Goal: Task Accomplishment & Management: Complete application form

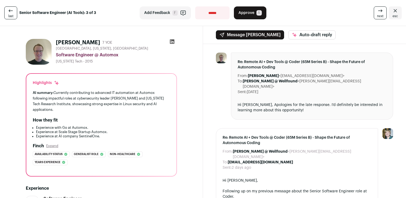
click at [70, 91] on div "AI summary: Currently contributing to advanced IT automation at Automox followi…" at bounding box center [101, 101] width 137 height 23
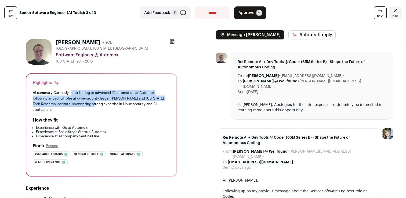
drag, startPoint x: 70, startPoint y: 91, endPoint x: 93, endPoint y: 105, distance: 27.0
click at [93, 105] on div "AI summary: Currently contributing to advanced IT automation at Automox followi…" at bounding box center [101, 101] width 137 height 23
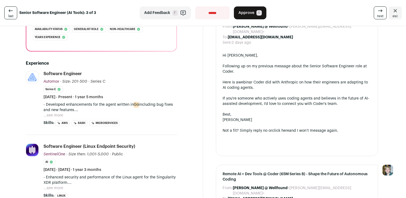
scroll to position [126, 0]
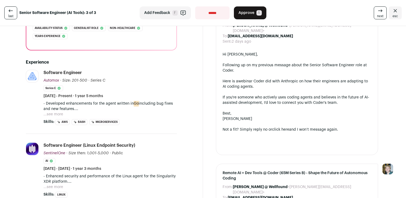
click at [85, 110] on p "- Developed enhancements for the agent written in Go including bug fixes and ne…" at bounding box center [109, 106] width 133 height 11
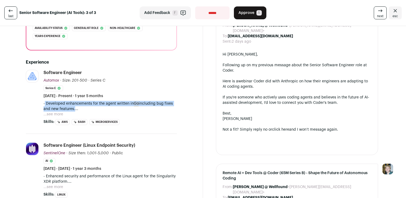
click at [85, 110] on p "- Developed enhancements for the agent written in Go including bug fixes and ne…" at bounding box center [109, 106] width 133 height 11
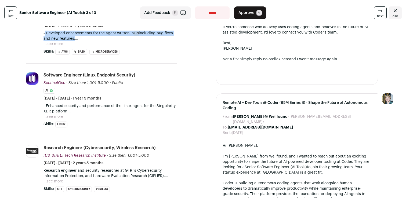
scroll to position [195, 0]
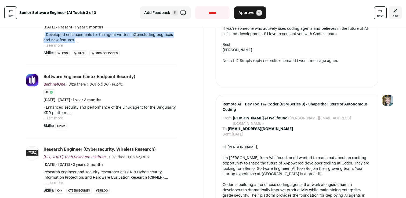
click at [57, 119] on button "...see more" at bounding box center [53, 118] width 20 height 5
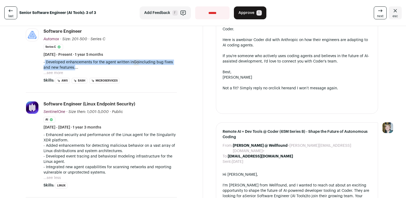
scroll to position [166, 0]
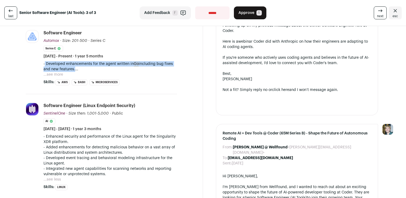
click at [63, 74] on button "...see more" at bounding box center [53, 74] width 20 height 5
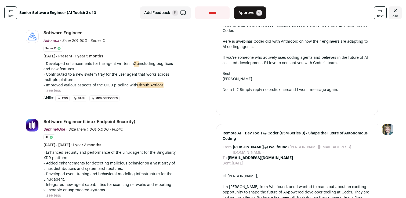
click at [90, 77] on p "- Contributed to a new system tray for the user agent that works across multipl…" at bounding box center [109, 77] width 133 height 11
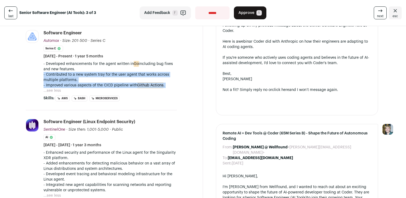
drag, startPoint x: 90, startPoint y: 77, endPoint x: 94, endPoint y: 88, distance: 11.8
click at [94, 88] on div "- Developed enhancements for the agent written in Go including bug fixes and ne…" at bounding box center [109, 74] width 133 height 27
click at [94, 88] on p "- Improved various aspects of the CICD pipeline with Github Actions ." at bounding box center [109, 85] width 133 height 5
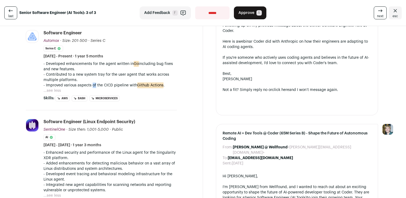
click at [94, 88] on p "- Improved various aspects of the CICD pipeline with Github Actions ." at bounding box center [109, 85] width 133 height 5
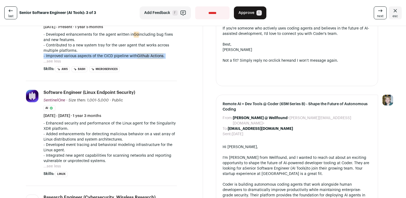
scroll to position [216, 0]
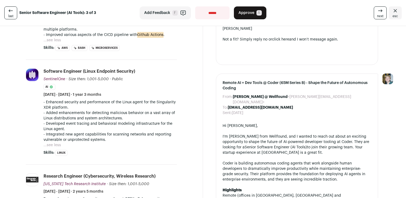
click at [98, 100] on p "- Enhanced security and performance of the Linux agent for the Singularity XDR …" at bounding box center [109, 105] width 133 height 11
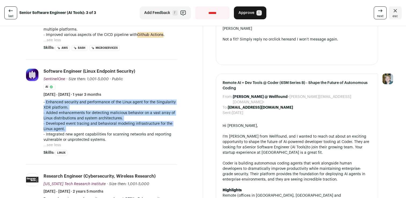
drag, startPoint x: 98, startPoint y: 100, endPoint x: 100, endPoint y: 129, distance: 29.4
click at [100, 129] on div "- Enhanced security and performance of the Linux agent for the Singularity XDR …" at bounding box center [109, 121] width 133 height 43
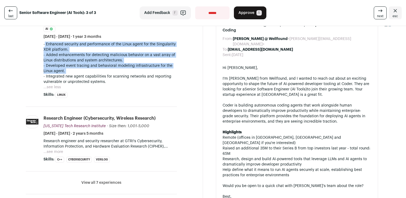
scroll to position [277, 0]
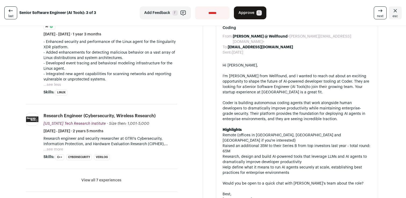
click at [52, 146] on p "Research engineer and security researcher at GTRI's Cybersecurity, Information …" at bounding box center [109, 141] width 133 height 11
click at [52, 147] on button "...see more" at bounding box center [53, 149] width 20 height 5
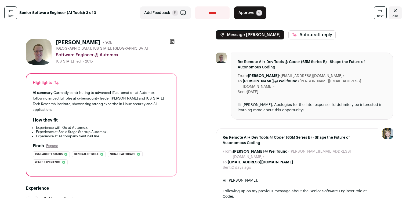
click at [135, 97] on div "AI summary: Currently contributing to advanced IT automation at Automox followi…" at bounding box center [101, 101] width 137 height 23
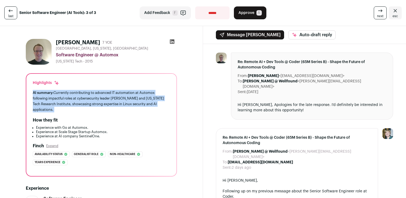
drag, startPoint x: 135, startPoint y: 97, endPoint x: 141, endPoint y: 111, distance: 15.2
click at [141, 111] on div "AI summary: Currently contributing to advanced IT automation at Automox followi…" at bounding box center [101, 101] width 137 height 23
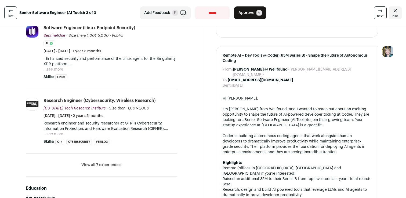
scroll to position [250, 0]
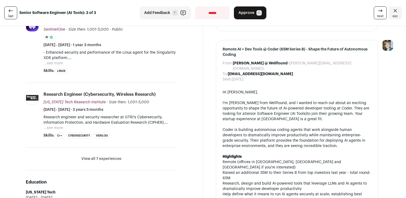
click at [139, 117] on p "Research engineer and security researcher at GTRI's Cybersecurity, Information …" at bounding box center [109, 120] width 133 height 11
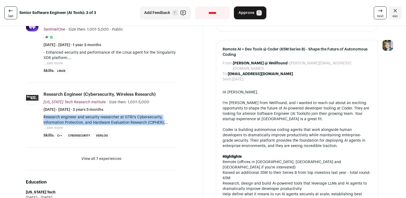
drag, startPoint x: 139, startPoint y: 117, endPoint x: 143, endPoint y: 124, distance: 7.6
click at [143, 124] on p "Research engineer and security researcher at GTRI's Cybersecurity, Information …" at bounding box center [109, 120] width 133 height 11
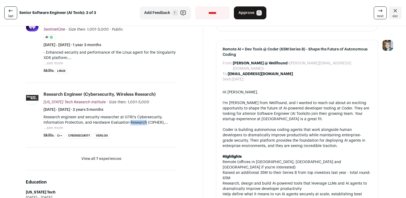
click at [143, 124] on p "Research engineer and security researcher at GTRI's Cybersecurity, Information …" at bounding box center [109, 120] width 133 height 11
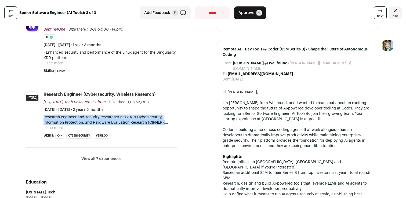
click at [143, 124] on p "Research engineer and security researcher at GTRI's Cybersecurity, Information …" at bounding box center [109, 120] width 133 height 11
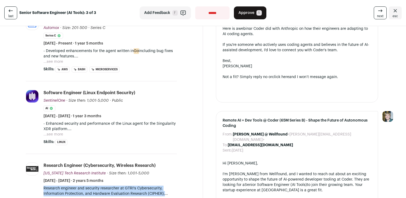
scroll to position [179, 0]
click at [54, 64] on button "...see more" at bounding box center [53, 61] width 20 height 5
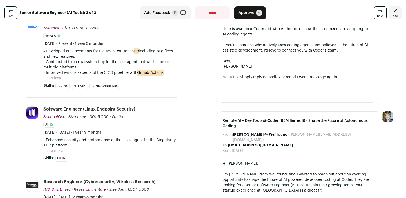
click at [113, 51] on p "- Developed enhancements for the agent written in Go including bug fixes and ne…" at bounding box center [109, 54] width 133 height 11
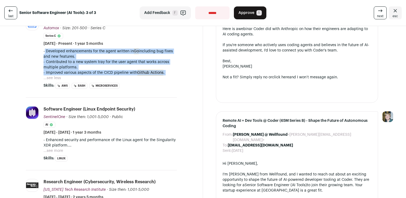
drag, startPoint x: 113, startPoint y: 51, endPoint x: 113, endPoint y: 80, distance: 29.3
click at [113, 80] on div "- Developed enhancements for the agent written in Go including bug fixes and ne…" at bounding box center [109, 65] width 133 height 32
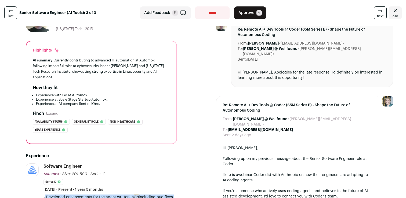
scroll to position [32, 0]
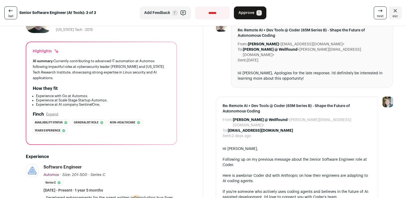
click at [105, 67] on div "AI summary: Currently contributing to advanced IT automation at Automox followi…" at bounding box center [101, 69] width 137 height 23
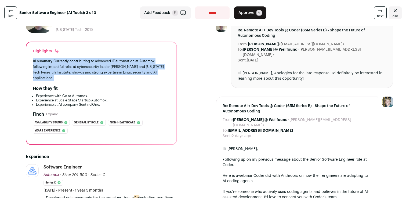
click at [105, 67] on div "AI summary: Currently contributing to advanced IT automation at Automox followi…" at bounding box center [101, 69] width 137 height 23
click at [66, 60] on div "AI summary: Currently contributing to advanced IT automation at Automox followi…" at bounding box center [101, 69] width 137 height 23
drag, startPoint x: 66, startPoint y: 60, endPoint x: 86, endPoint y: 77, distance: 26.7
click at [86, 77] on div "AI summary: Currently contributing to advanced IT automation at Automox followi…" at bounding box center [101, 69] width 137 height 23
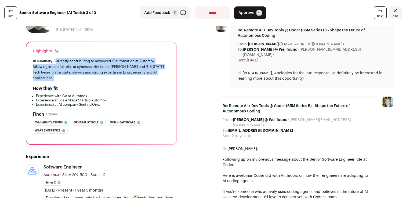
drag, startPoint x: 86, startPoint y: 77, endPoint x: 66, endPoint y: 61, distance: 25.5
click at [66, 61] on div "AI summary: Currently contributing to advanced IT automation at Automox followi…" at bounding box center [101, 69] width 137 height 23
drag, startPoint x: 66, startPoint y: 61, endPoint x: 90, endPoint y: 81, distance: 30.9
click at [90, 81] on div "AI summary: Currently contributing to advanced IT automation at Automox followi…" at bounding box center [101, 69] width 137 height 23
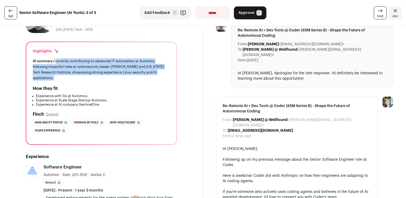
click at [90, 81] on div "AI summary: Currently contributing to advanced IT automation at Automox followi…" at bounding box center [101, 69] width 137 height 23
drag, startPoint x: 90, startPoint y: 81, endPoint x: 59, endPoint y: 60, distance: 37.5
click at [59, 60] on div "AI summary: Currently contributing to advanced IT automation at Automox followi…" at bounding box center [101, 69] width 137 height 23
drag, startPoint x: 59, startPoint y: 60, endPoint x: 79, endPoint y: 72, distance: 23.5
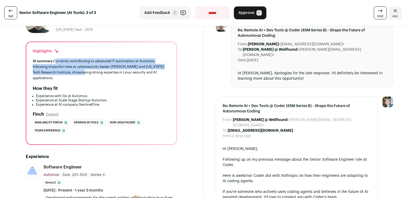
click at [79, 72] on div "AI summary: Currently contributing to advanced IT automation at Automox followi…" at bounding box center [101, 69] width 137 height 23
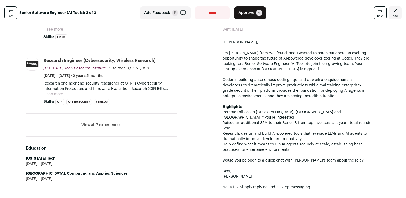
scroll to position [336, 0]
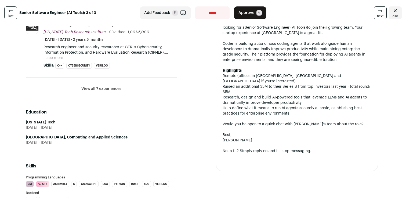
click at [114, 91] on button "View all 7 experiences" at bounding box center [101, 88] width 40 height 5
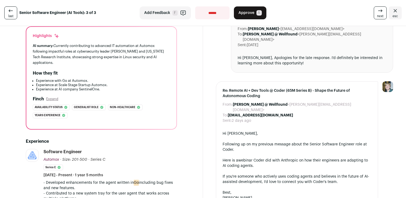
scroll to position [0, 0]
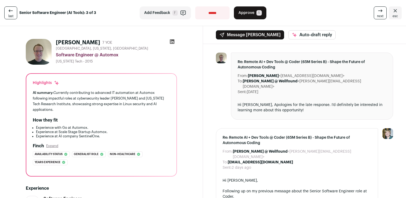
click at [249, 13] on span "Approve" at bounding box center [246, 12] width 16 height 5
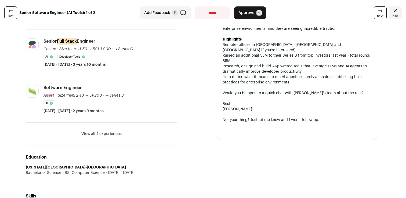
scroll to position [224, 0]
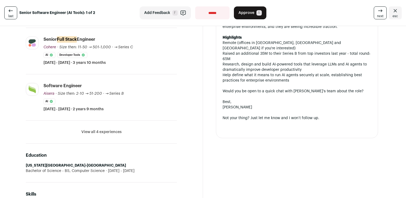
click at [114, 125] on li "View all 4 experiences View less" at bounding box center [101, 132] width 151 height 23
click at [111, 130] on button "View all 4 experiences" at bounding box center [101, 131] width 40 height 5
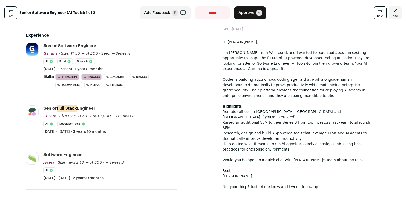
scroll to position [0, 0]
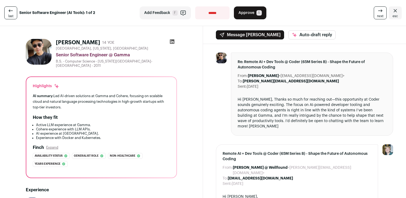
click at [136, 96] on div "AI summary: Led AI-driven solutions at Gamma and Cohere, focusing on scalable c…" at bounding box center [101, 101] width 137 height 17
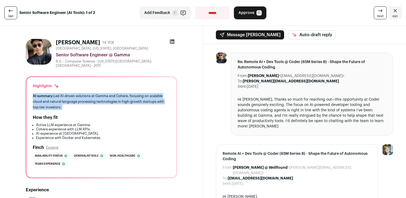
click at [136, 96] on div "AI summary: Led AI-driven solutions at Gamma and Cohere, focusing on scalable c…" at bounding box center [101, 101] width 137 height 17
click at [133, 95] on div "AI summary: Led AI-driven solutions at Gamma and Cohere, focusing on scalable c…" at bounding box center [101, 101] width 137 height 17
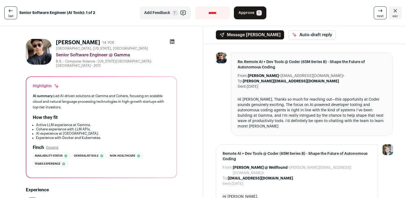
click at [253, 14] on span "Approve" at bounding box center [246, 12] width 16 height 5
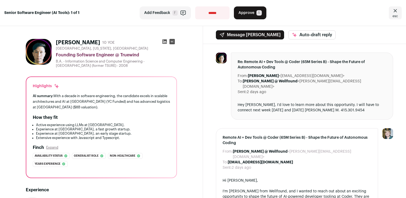
click at [131, 97] on div "AI summary: With a decade in software engineering, the candidate excels in scal…" at bounding box center [101, 101] width 137 height 17
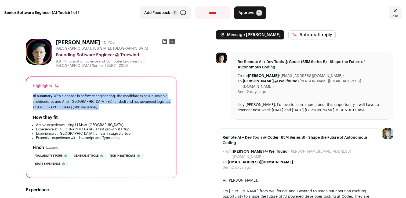
click at [131, 97] on div "AI summary: With a decade in software engineering, the candidate excels in scal…" at bounding box center [101, 101] width 137 height 17
click at [131, 96] on div "AI summary: With a decade in software engineering, the candidate excels in scal…" at bounding box center [101, 101] width 137 height 17
drag, startPoint x: 131, startPoint y: 96, endPoint x: 137, endPoint y: 107, distance: 12.2
click at [137, 107] on div "AI summary: With a decade in software engineering, the candidate excels in scal…" at bounding box center [101, 101] width 137 height 17
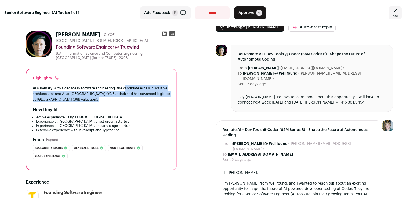
scroll to position [9, 0]
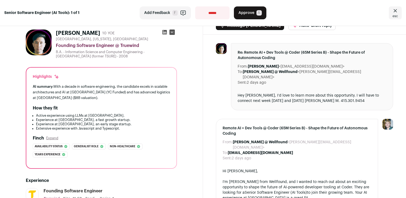
click at [134, 117] on li "Active experience using LLMs at [GEOGRAPHIC_DATA]." at bounding box center [103, 116] width 134 height 4
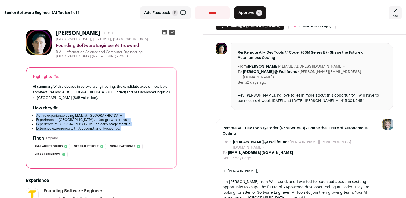
drag, startPoint x: 134, startPoint y: 117, endPoint x: 142, endPoint y: 132, distance: 17.2
click at [142, 132] on div "Highlights AI summary: With a decade in software engineering, the candidate exc…" at bounding box center [101, 118] width 150 height 101
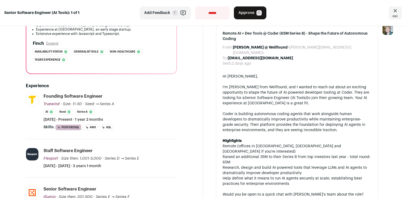
click at [142, 132] on li "Truewind [URL] Add to company list Public / Private Private Valuation Unknown C…" at bounding box center [101, 116] width 151 height 46
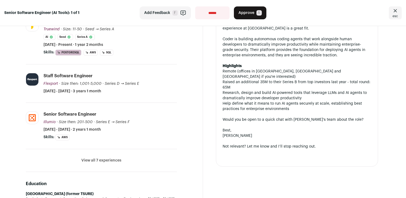
scroll to position [178, 0]
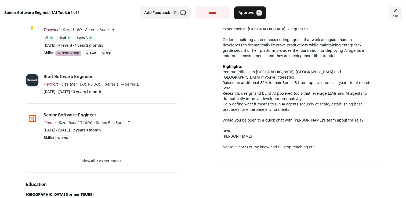
click at [113, 162] on button "View all 7 experiences" at bounding box center [101, 161] width 40 height 5
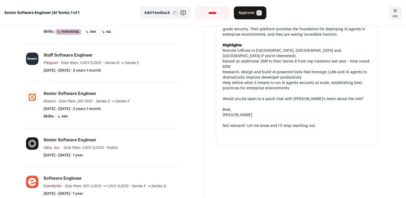
scroll to position [0, 0]
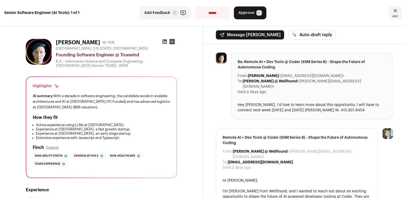
click at [245, 16] on button "Approve A" at bounding box center [250, 12] width 32 height 13
